Goal: Task Accomplishment & Management: Manage account settings

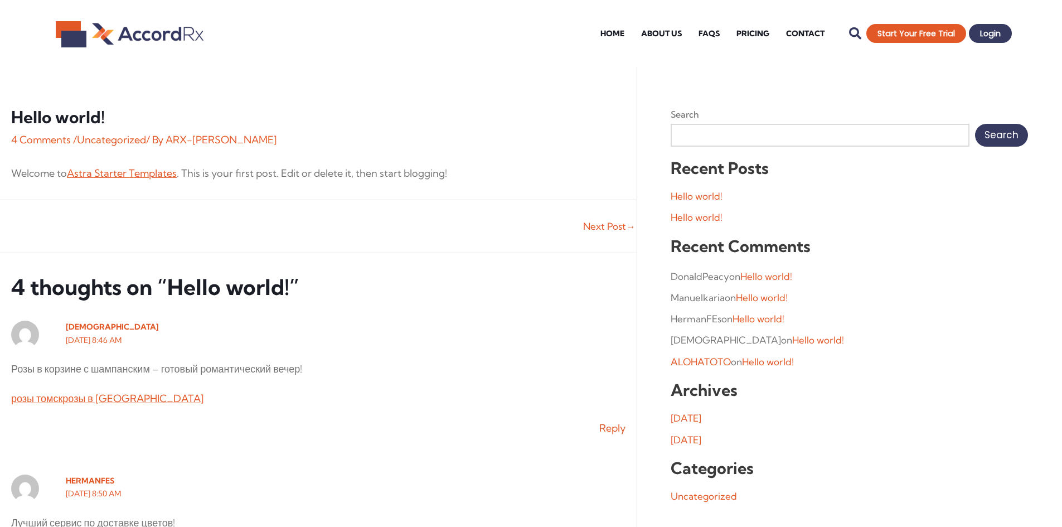
click at [509, 43] on div "Home About Us FAQs Pricing Contact Home About Us FAQs Pricing Contact Search St…" at bounding box center [618, 33] width 789 height 45
click at [509, 37] on span "Login" at bounding box center [990, 33] width 18 height 7
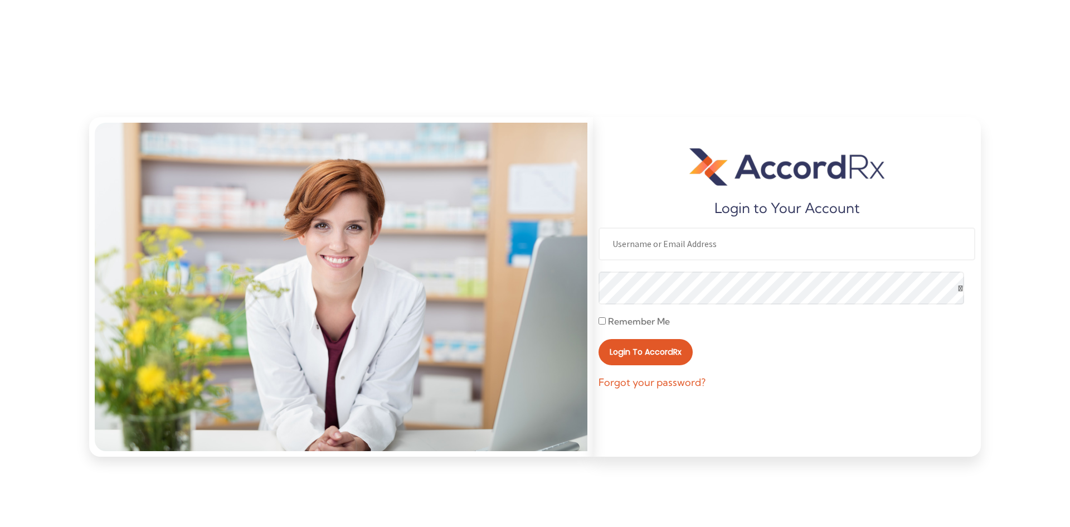
click at [667, 247] on input "text" at bounding box center [787, 243] width 377 height 33
